Goal: Transaction & Acquisition: Book appointment/travel/reservation

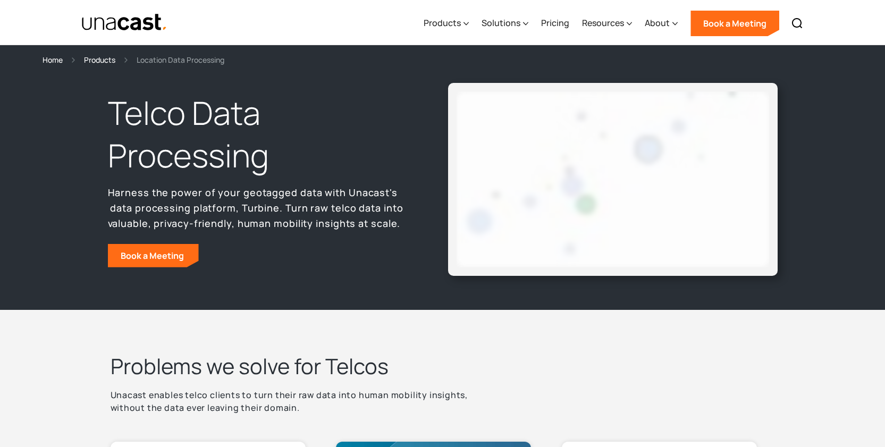
select select "**********"
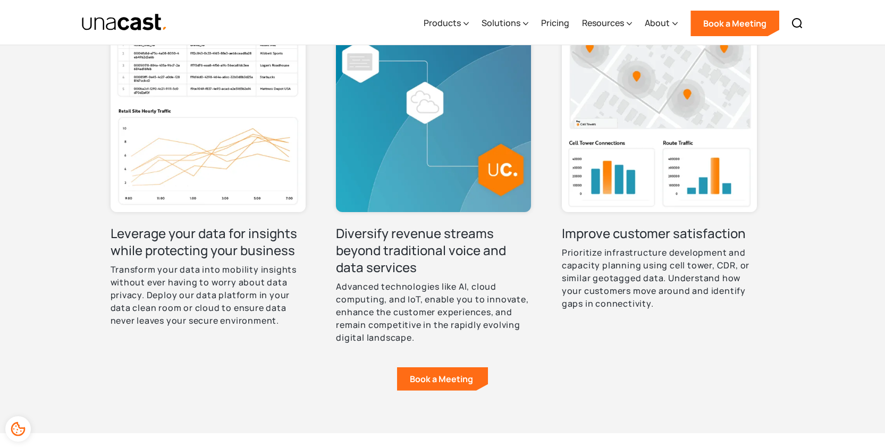
scroll to position [443, 0]
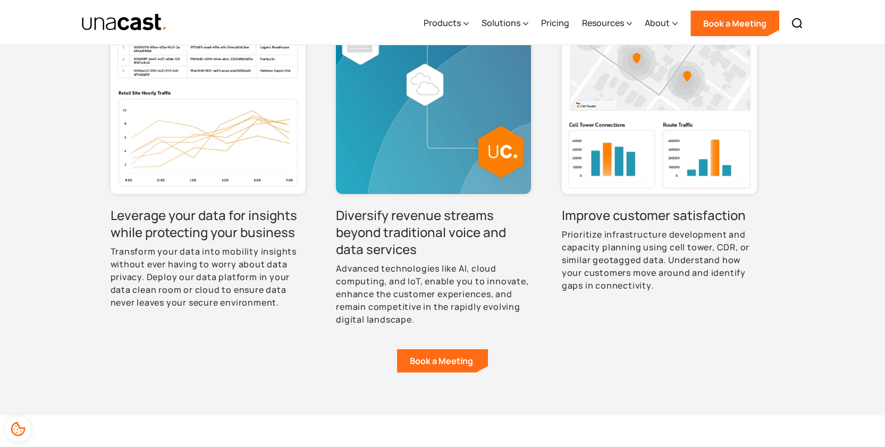
click at [227, 175] on img at bounding box center [208, 96] width 195 height 195
click at [483, 160] on img at bounding box center [433, 96] width 195 height 195
click at [385, 244] on h3 "Diversify revenue streams beyond traditional voice and data services" at bounding box center [433, 232] width 195 height 51
click at [667, 138] on img at bounding box center [659, 96] width 195 height 195
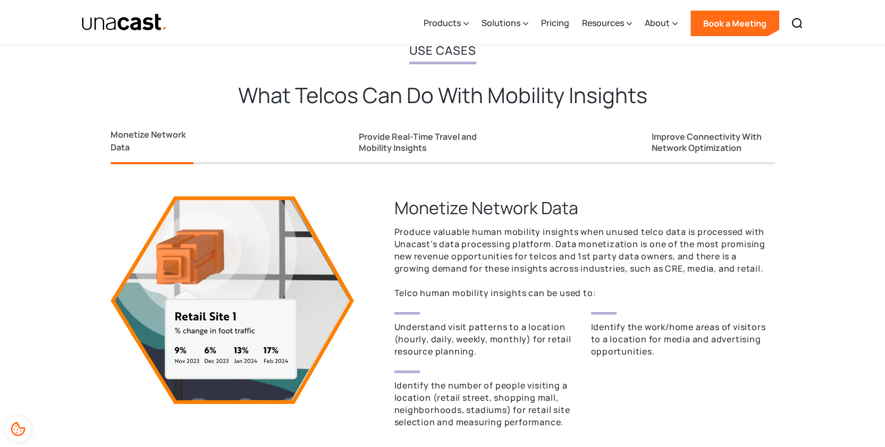
scroll to position [851, 0]
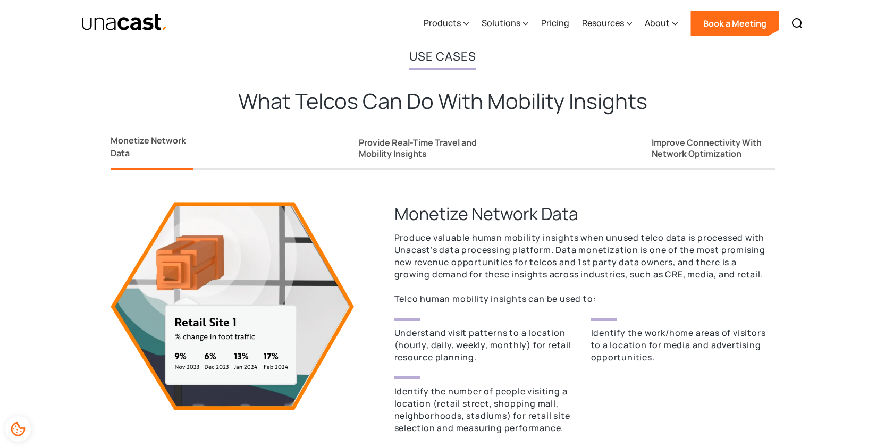
click at [612, 167] on div "Monetize Network Data Provide Real-Time Travel and Mobility Insights Improve Co…" at bounding box center [443, 146] width 665 height 47
click at [660, 148] on div "Improve Connectivity With Network Optimization" at bounding box center [713, 148] width 123 height 22
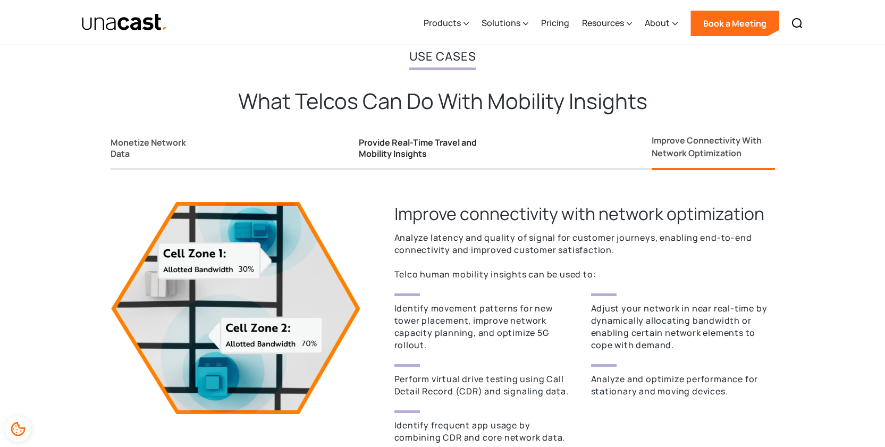
click at [439, 144] on div "Provide Real-Time Travel and Mobility Insights" at bounding box center [423, 148] width 128 height 22
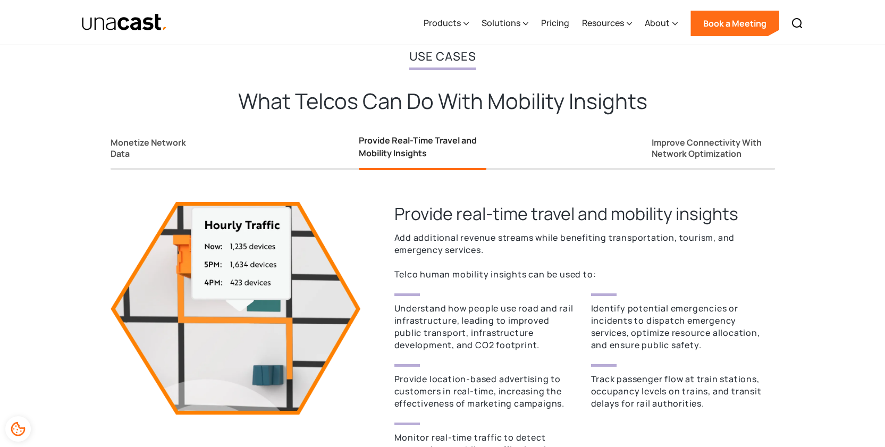
scroll to position [915, 0]
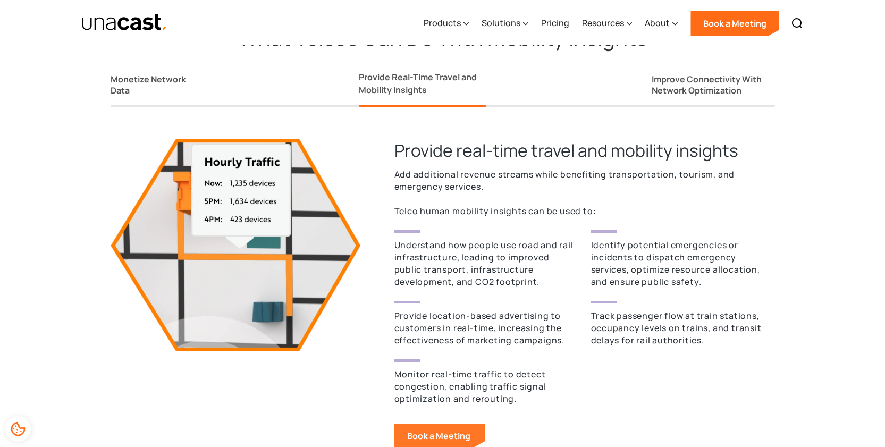
click at [427, 432] on link "Book a Meeting" at bounding box center [440, 435] width 91 height 23
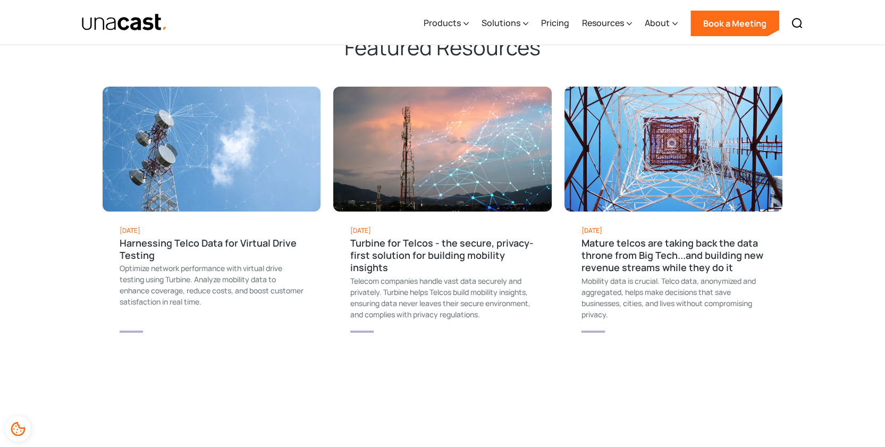
scroll to position [1925, 0]
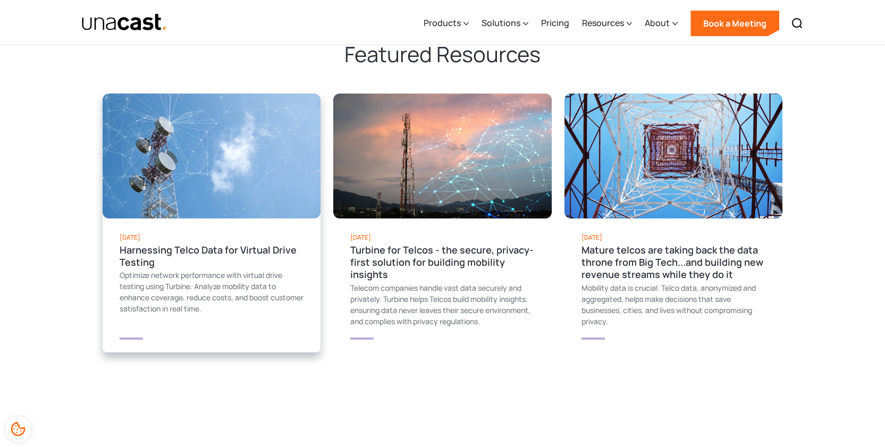
click at [246, 176] on div "link to a current case study page" at bounding box center [212, 156] width 219 height 125
